Goal: Task Accomplishment & Management: Use online tool/utility

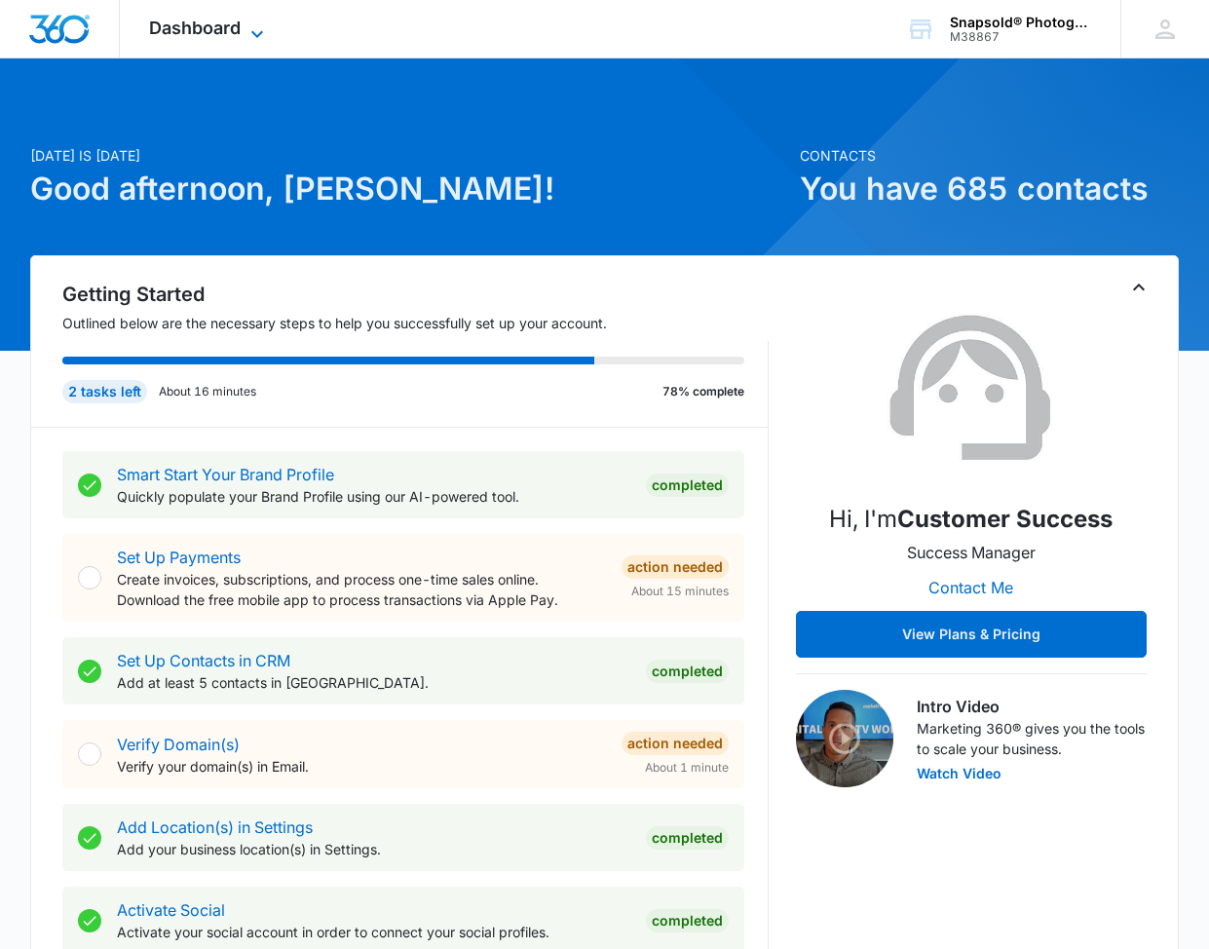
click at [224, 30] on span "Dashboard" at bounding box center [195, 28] width 92 height 20
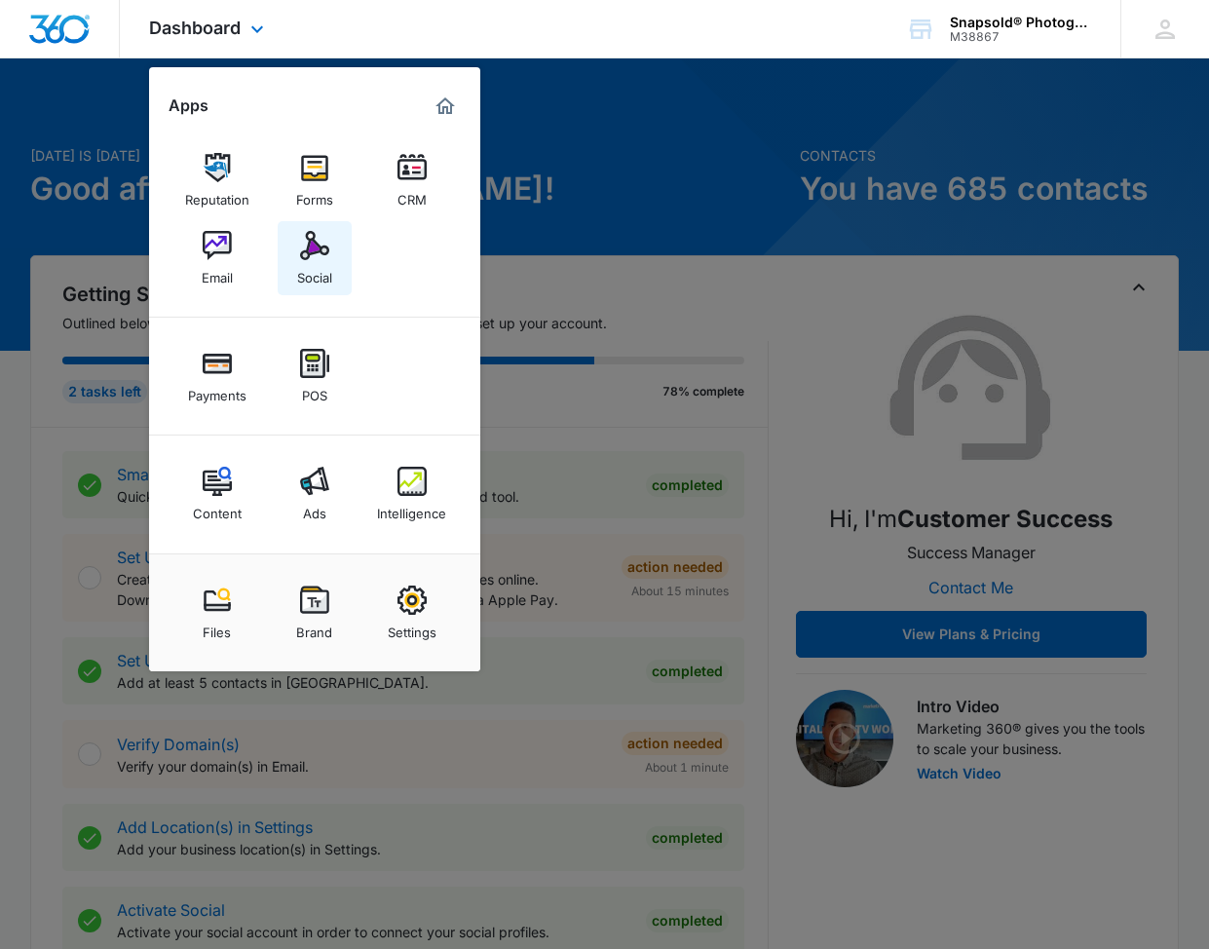
click at [316, 248] on img at bounding box center [314, 245] width 29 height 29
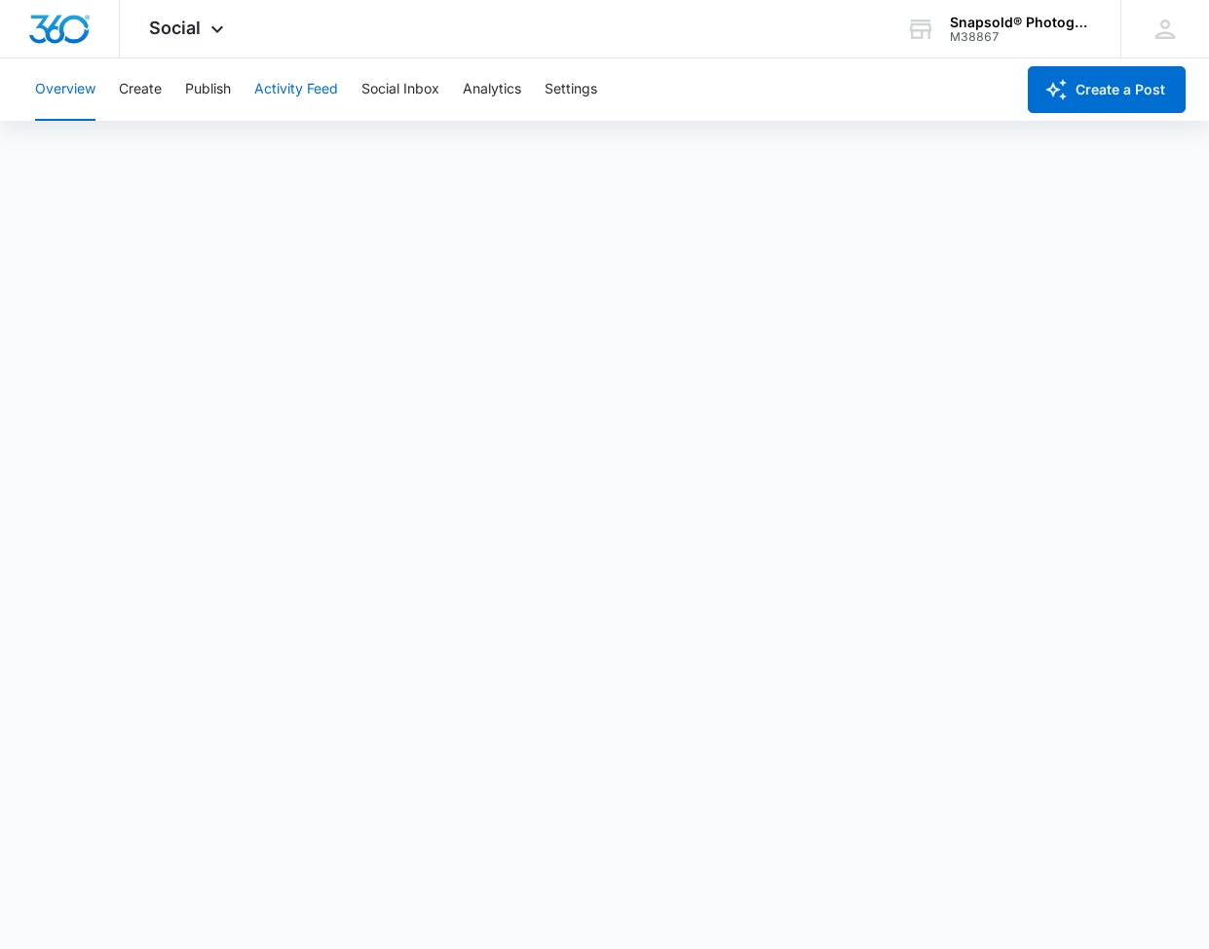
click at [285, 91] on button "Activity Feed" at bounding box center [296, 89] width 84 height 62
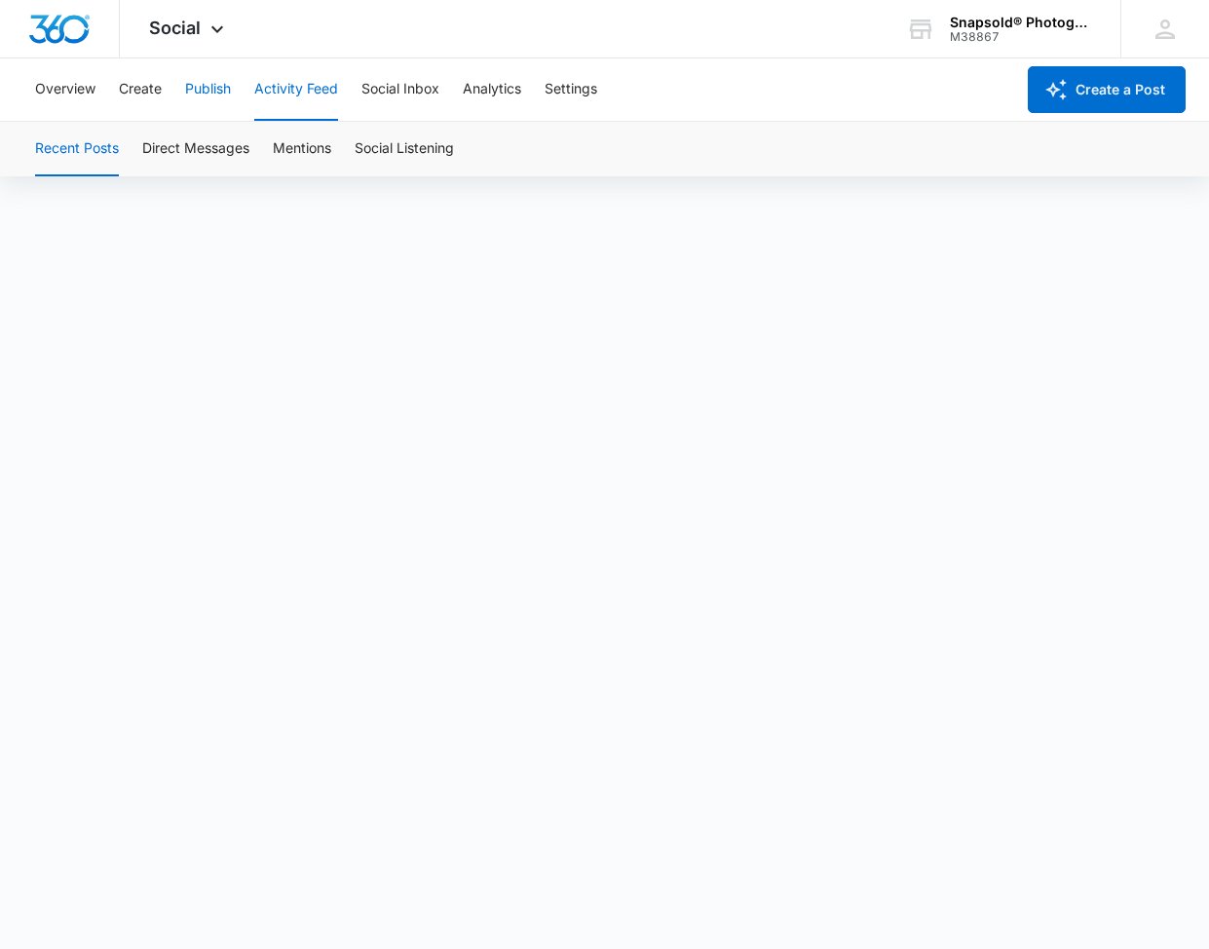
click at [213, 87] on button "Publish" at bounding box center [208, 89] width 46 height 62
click at [289, 93] on button "Activity Feed" at bounding box center [296, 89] width 84 height 62
click at [428, 91] on button "Social Inbox" at bounding box center [401, 89] width 78 height 62
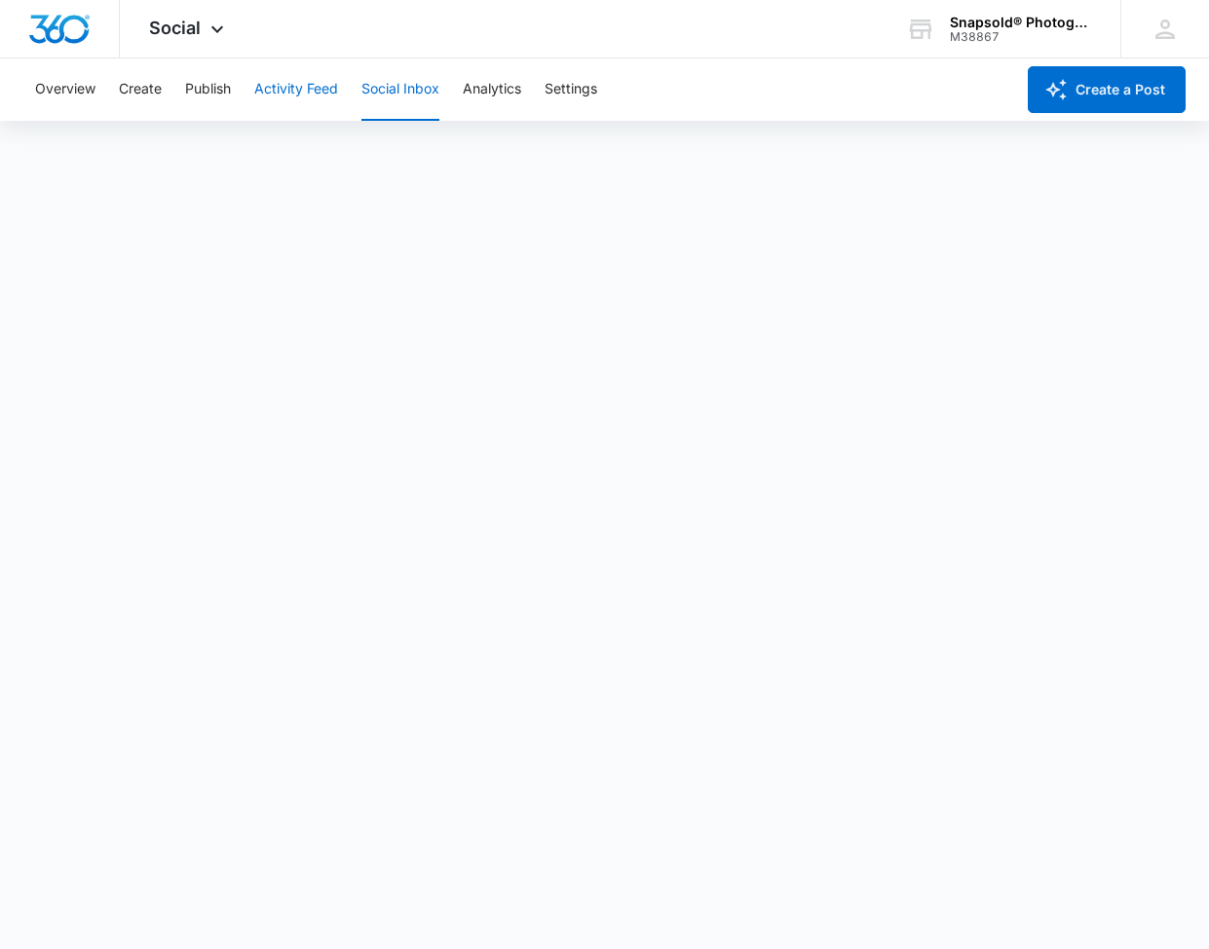
click at [316, 86] on button "Activity Feed" at bounding box center [296, 89] width 84 height 62
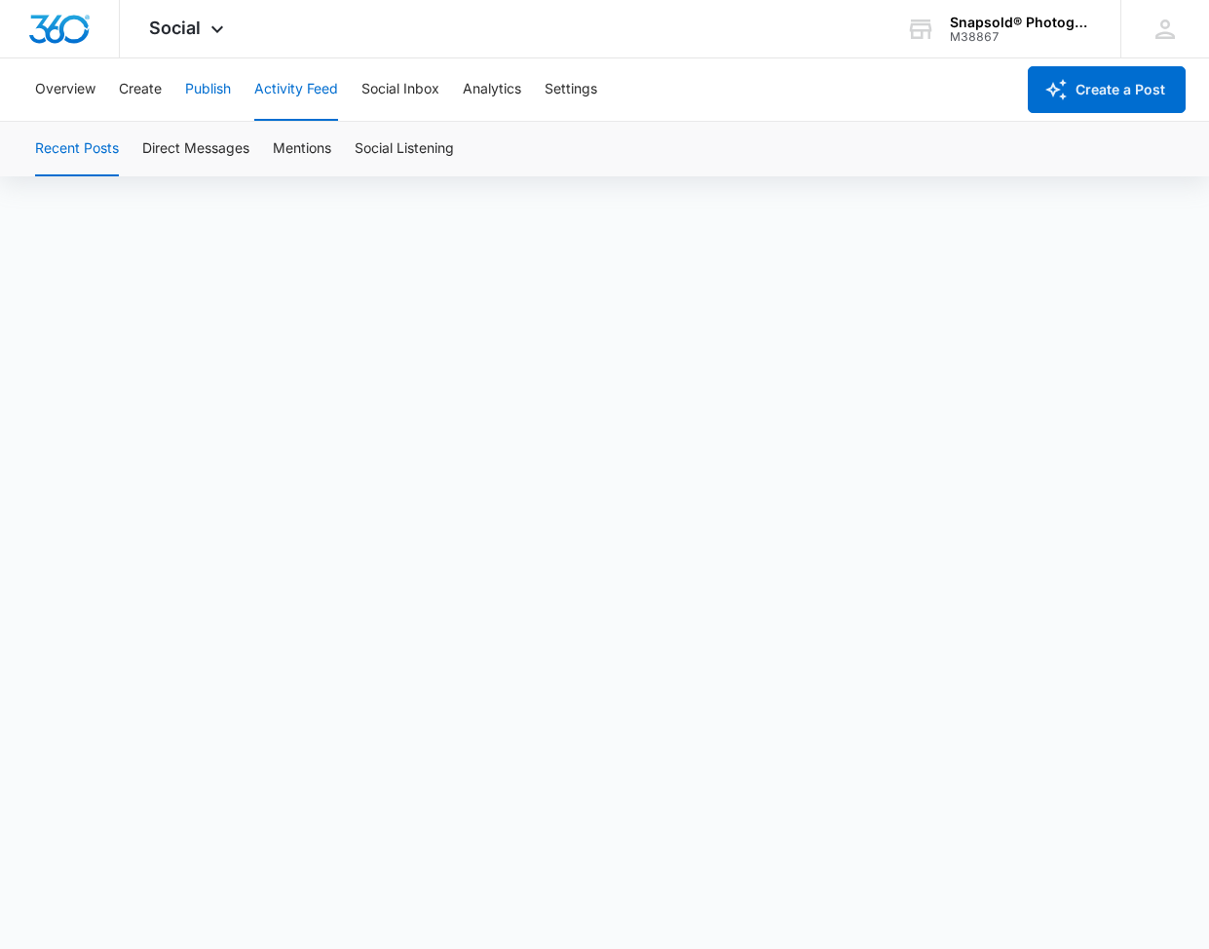
click at [216, 91] on button "Publish" at bounding box center [208, 89] width 46 height 62
click at [729, 63] on div "Overview Create Publish Activity Feed Social Inbox Analytics Settings" at bounding box center [518, 89] width 991 height 62
click at [84, 92] on button "Overview" at bounding box center [65, 89] width 60 height 62
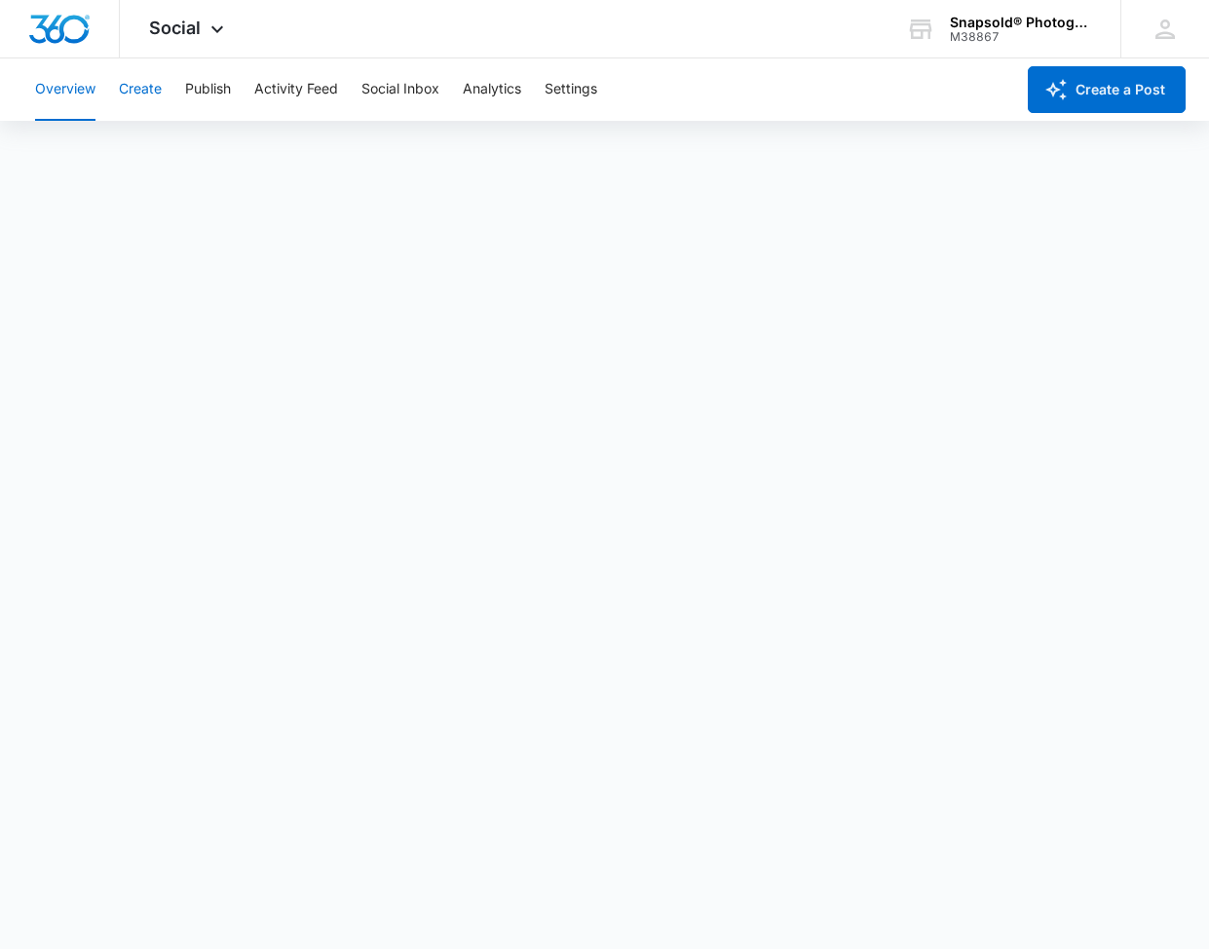
click at [152, 88] on button "Create" at bounding box center [140, 89] width 43 height 62
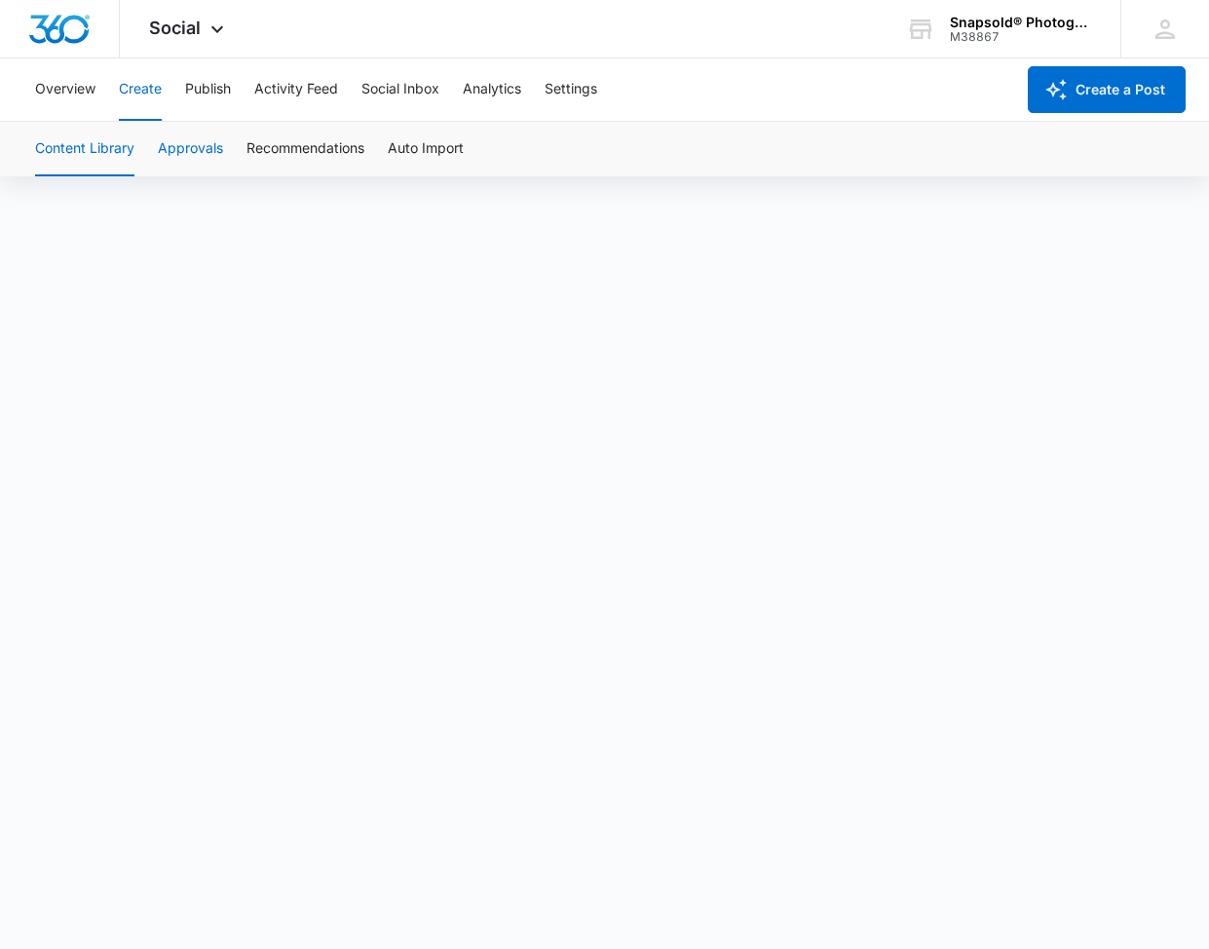
click at [193, 140] on button "Approvals" at bounding box center [190, 149] width 65 height 55
click at [258, 143] on button "Recommendations" at bounding box center [306, 149] width 118 height 55
click at [161, 143] on button "Approvals" at bounding box center [190, 149] width 65 height 55
click at [89, 146] on button "Content Library" at bounding box center [84, 149] width 99 height 55
click at [200, 148] on button "Approvals" at bounding box center [190, 149] width 65 height 55
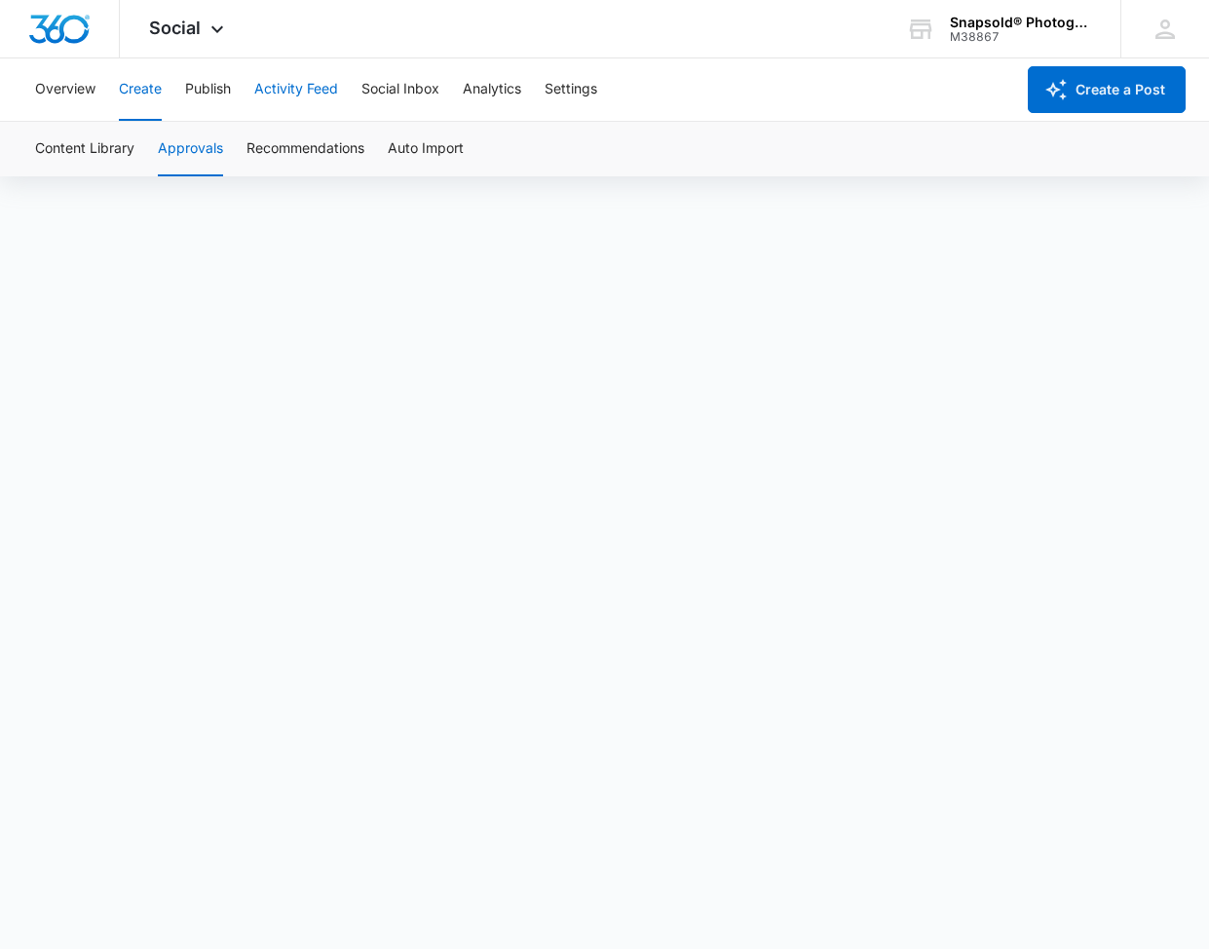
click at [293, 89] on button "Activity Feed" at bounding box center [296, 89] width 84 height 62
click at [210, 87] on button "Publish" at bounding box center [208, 89] width 46 height 62
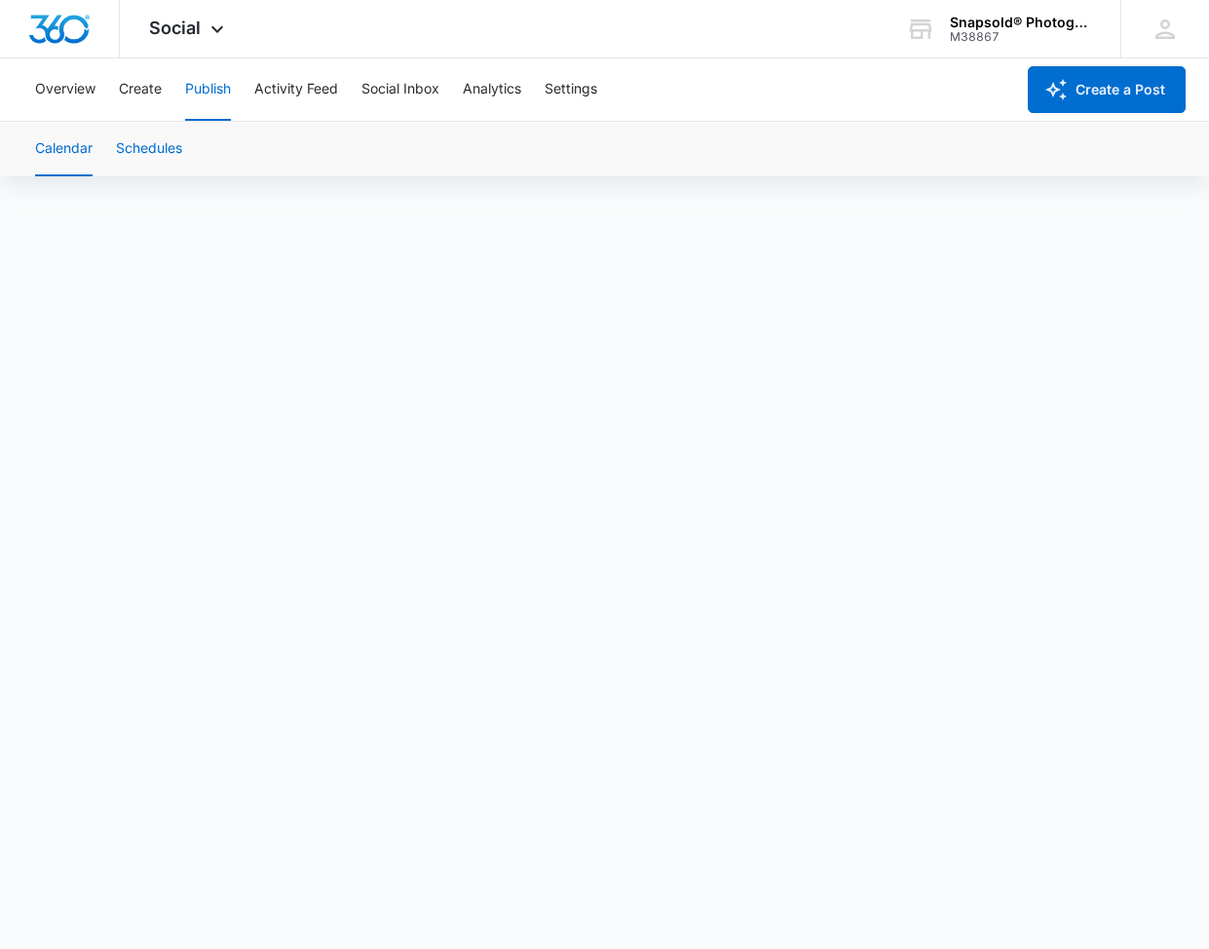
click at [171, 157] on button "Schedules" at bounding box center [149, 149] width 66 height 55
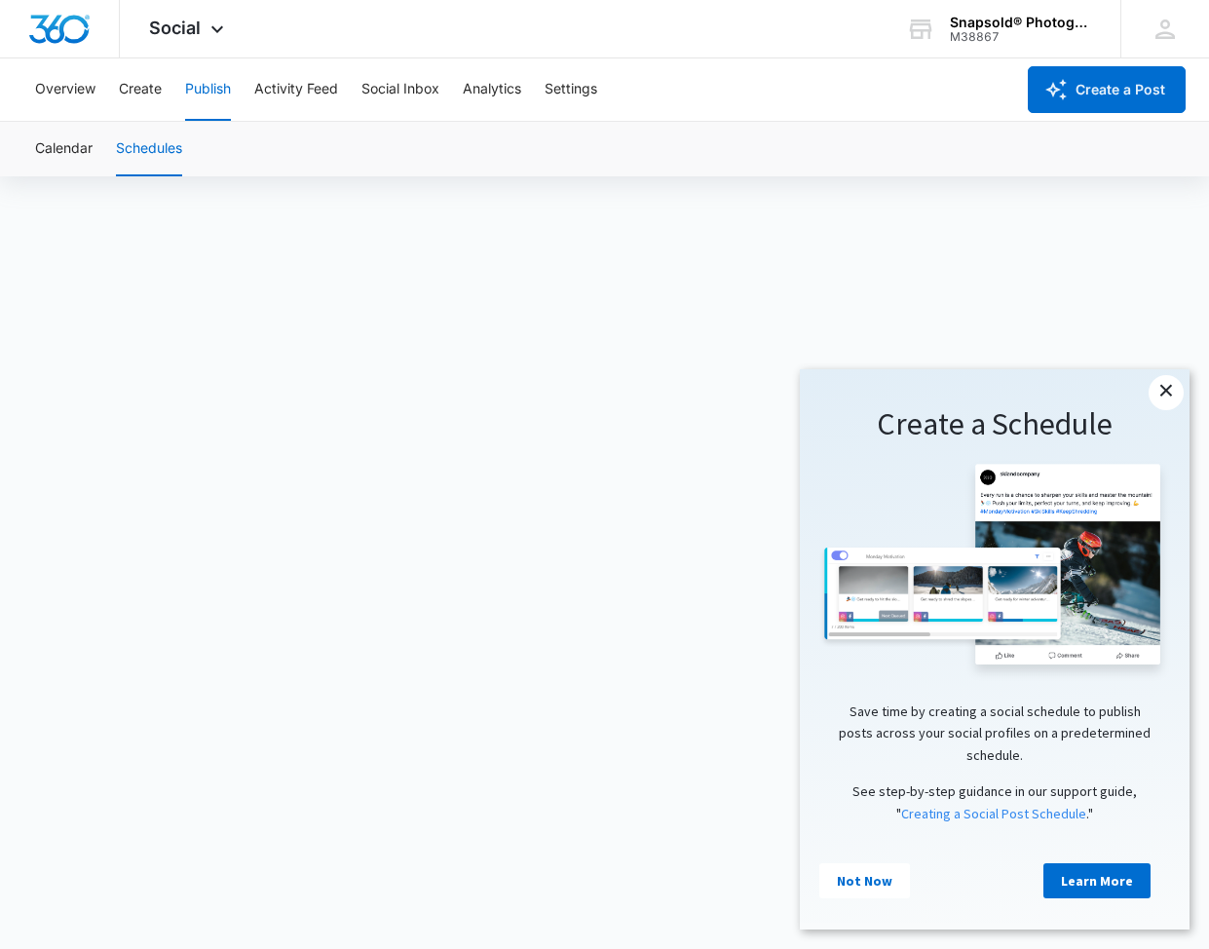
click at [1166, 392] on link "×" at bounding box center [1166, 392] width 35 height 35
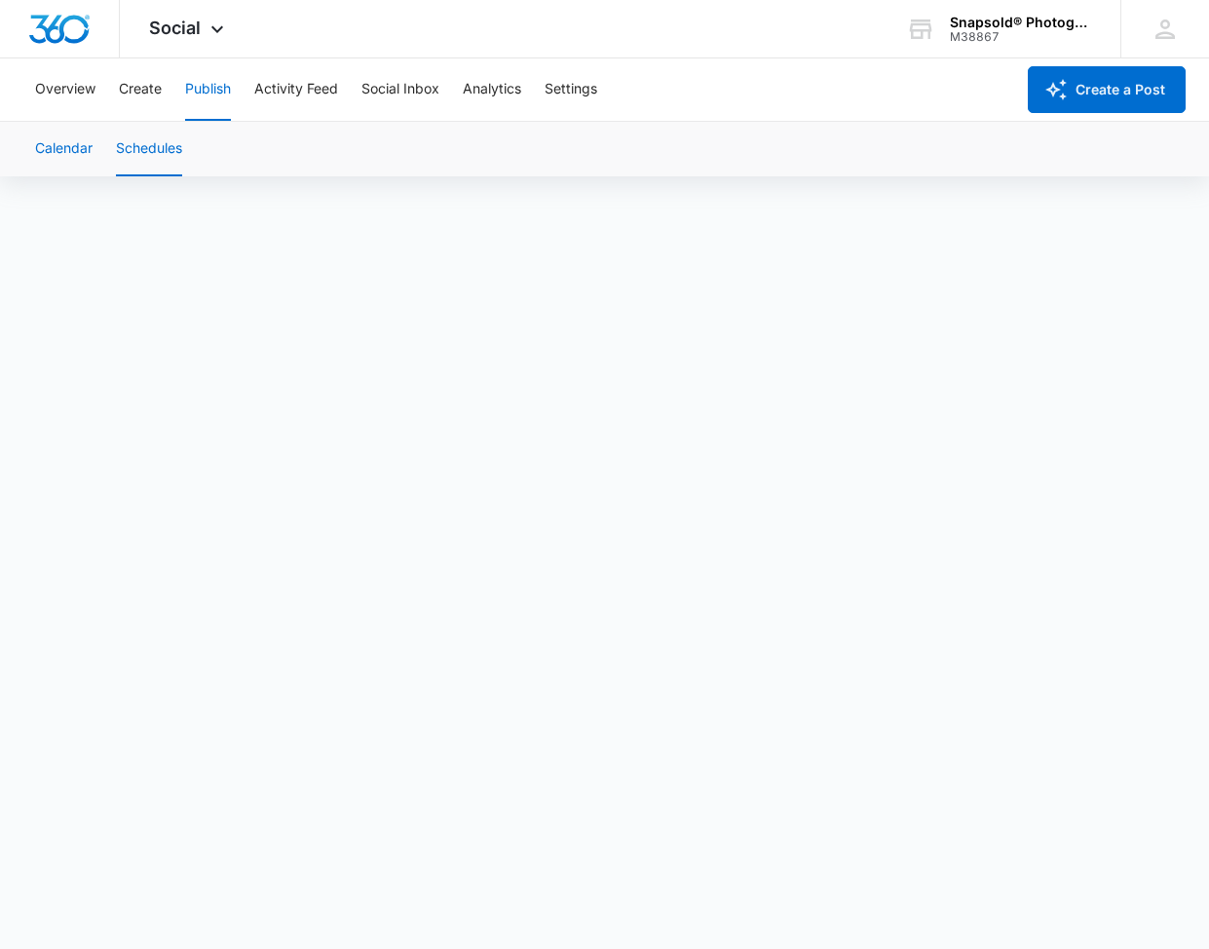
click at [83, 148] on button "Calendar" at bounding box center [63, 149] width 57 height 55
